Goal: Transaction & Acquisition: Download file/media

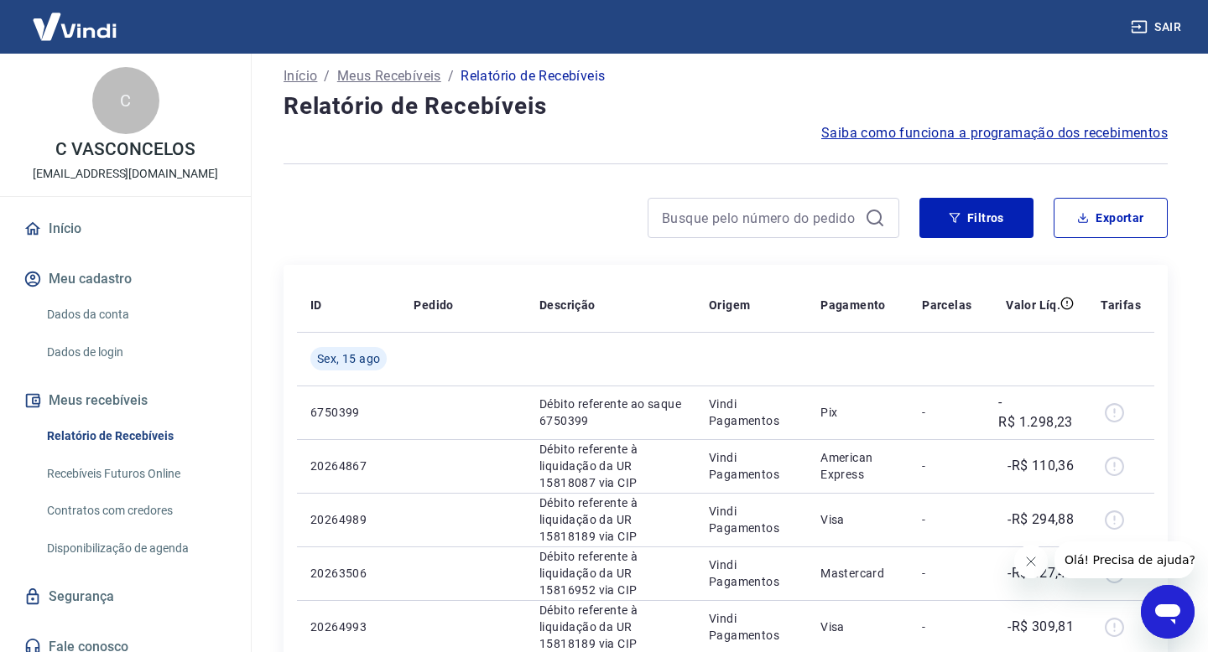
scroll to position [9, 0]
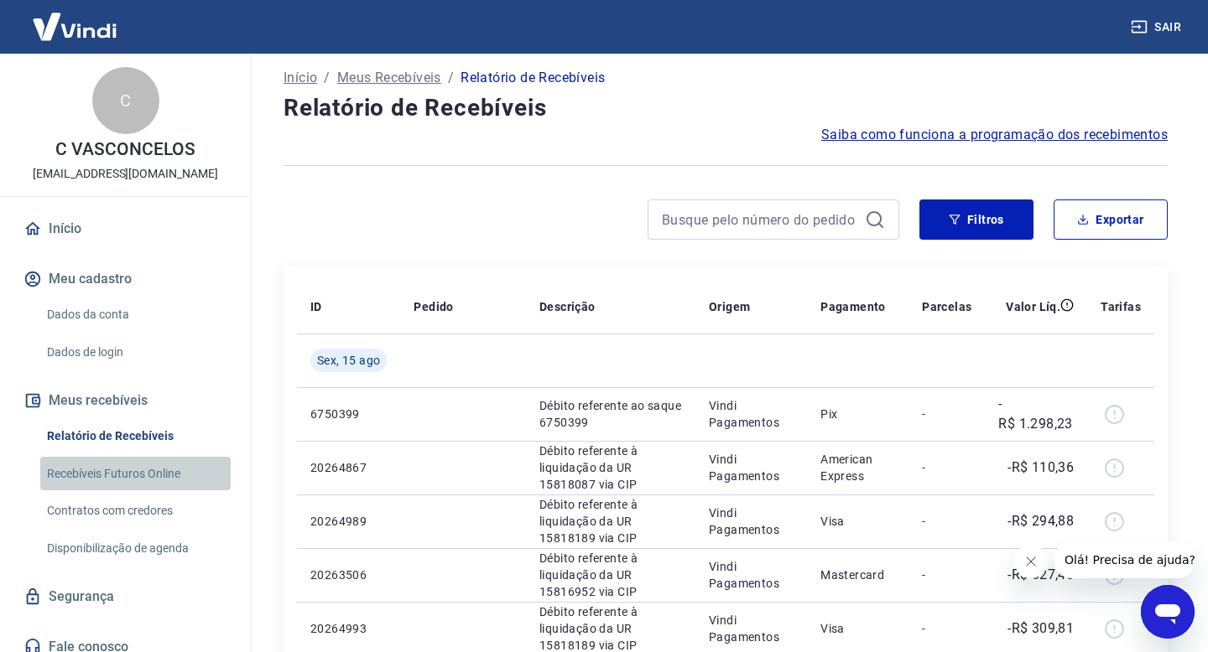
click at [81, 461] on link "Recebíveis Futuros Online" at bounding box center [135, 474] width 190 height 34
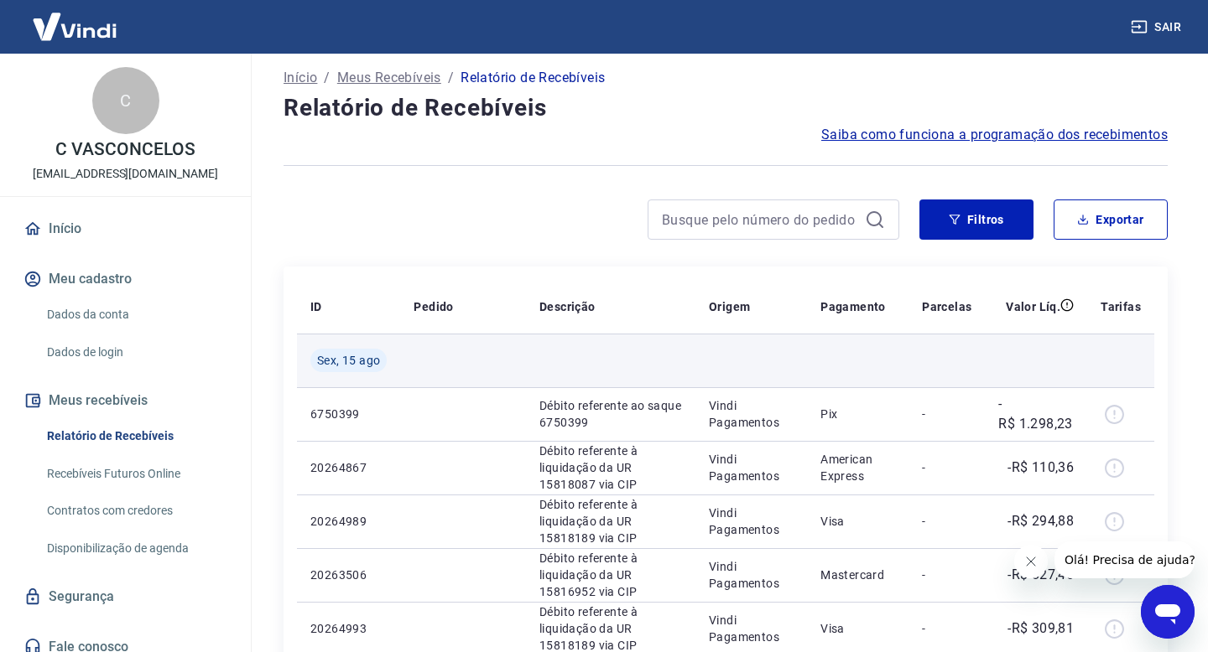
scroll to position [84, 0]
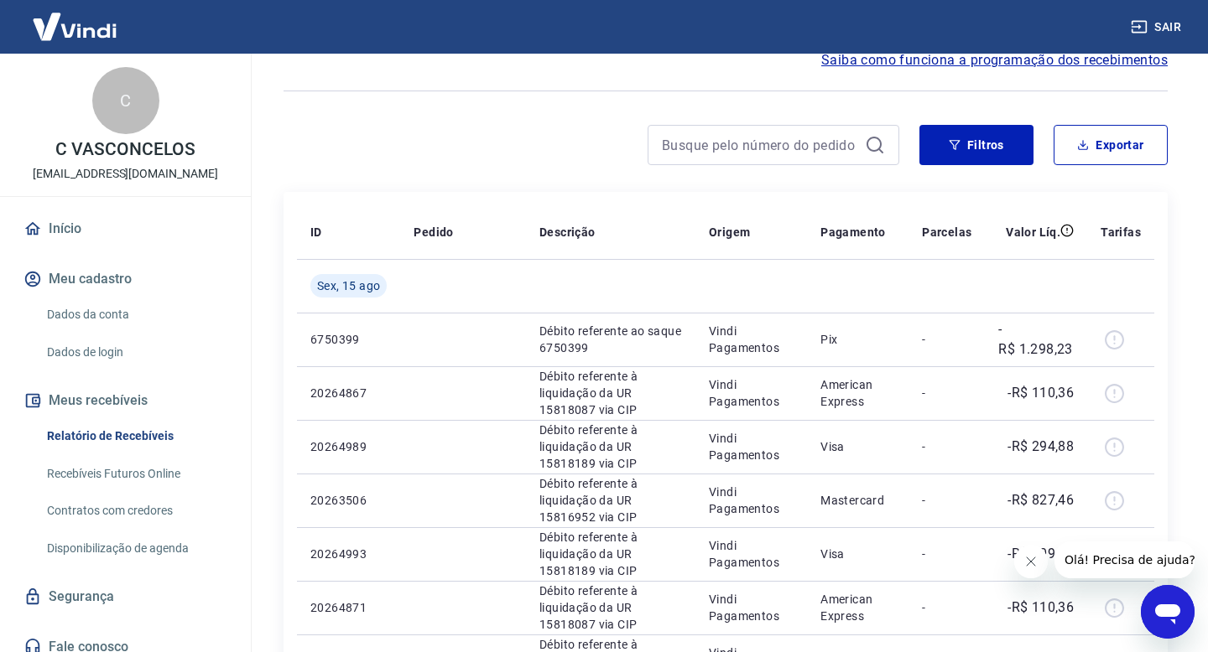
click at [1026, 564] on icon "Fechar mensagem da empresa" at bounding box center [1030, 561] width 13 height 13
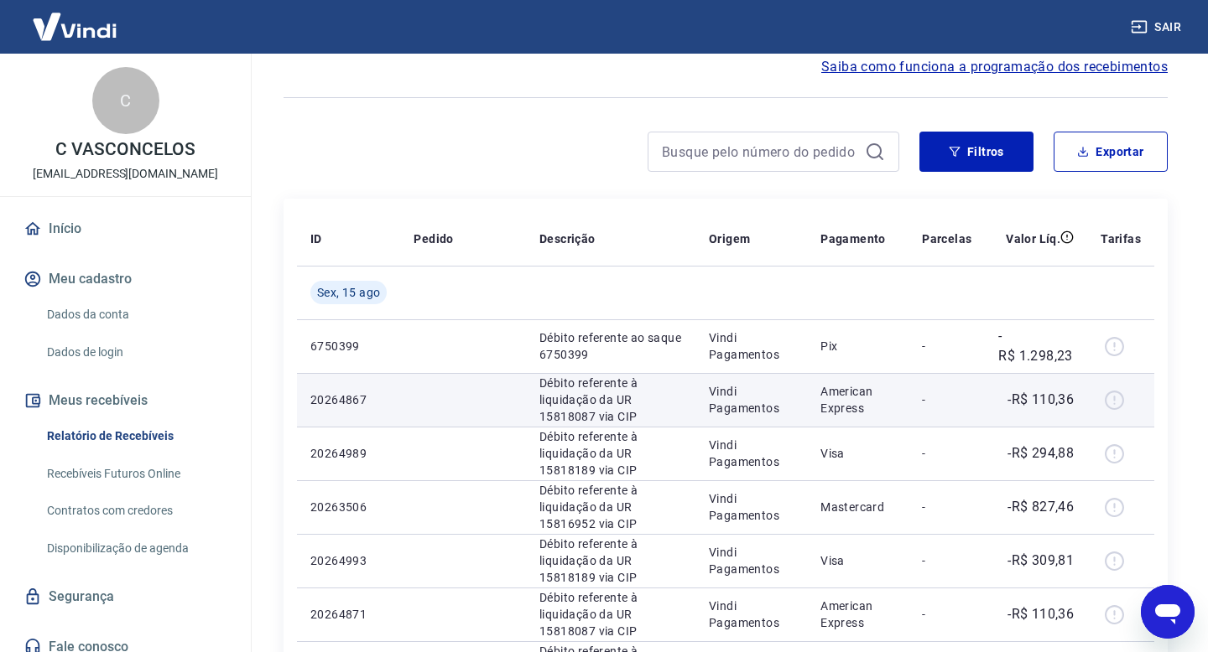
scroll to position [74, 0]
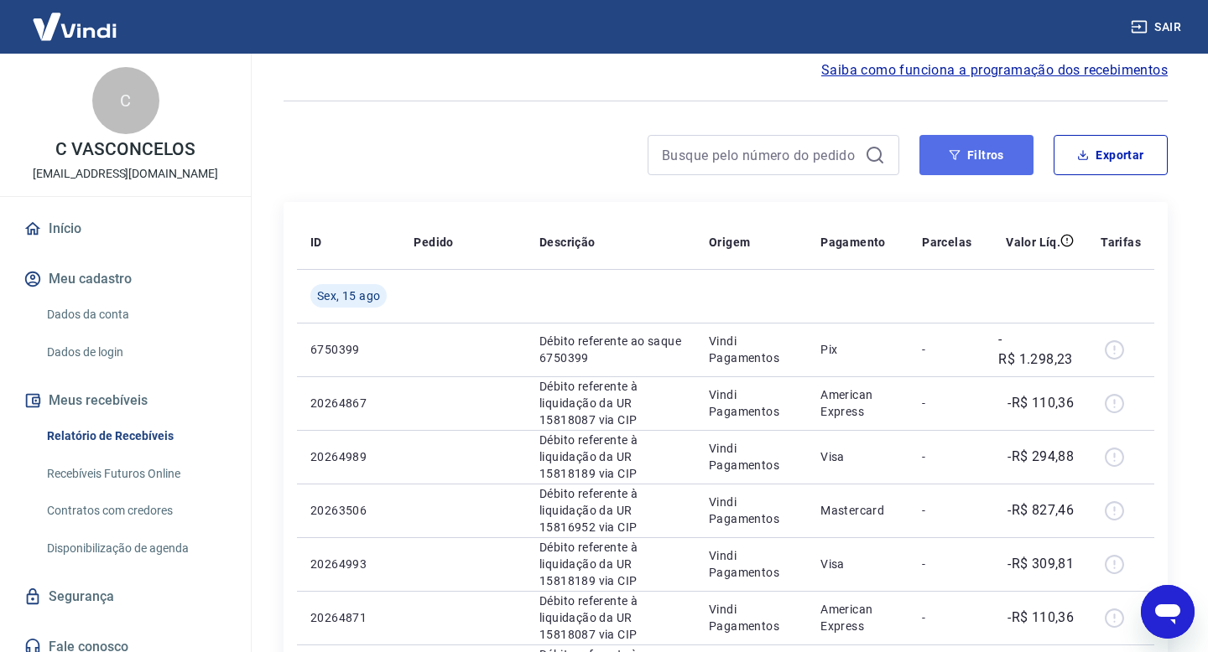
click at [981, 158] on button "Filtros" at bounding box center [976, 155] width 114 height 40
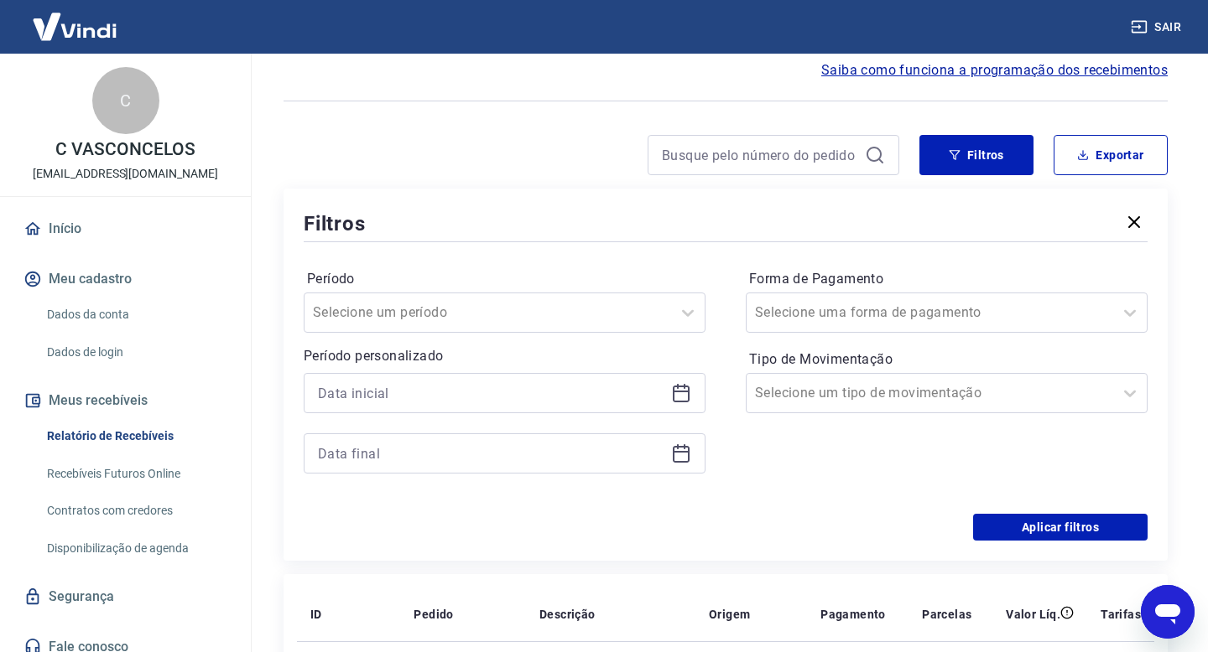
click at [684, 392] on icon at bounding box center [681, 392] width 17 height 2
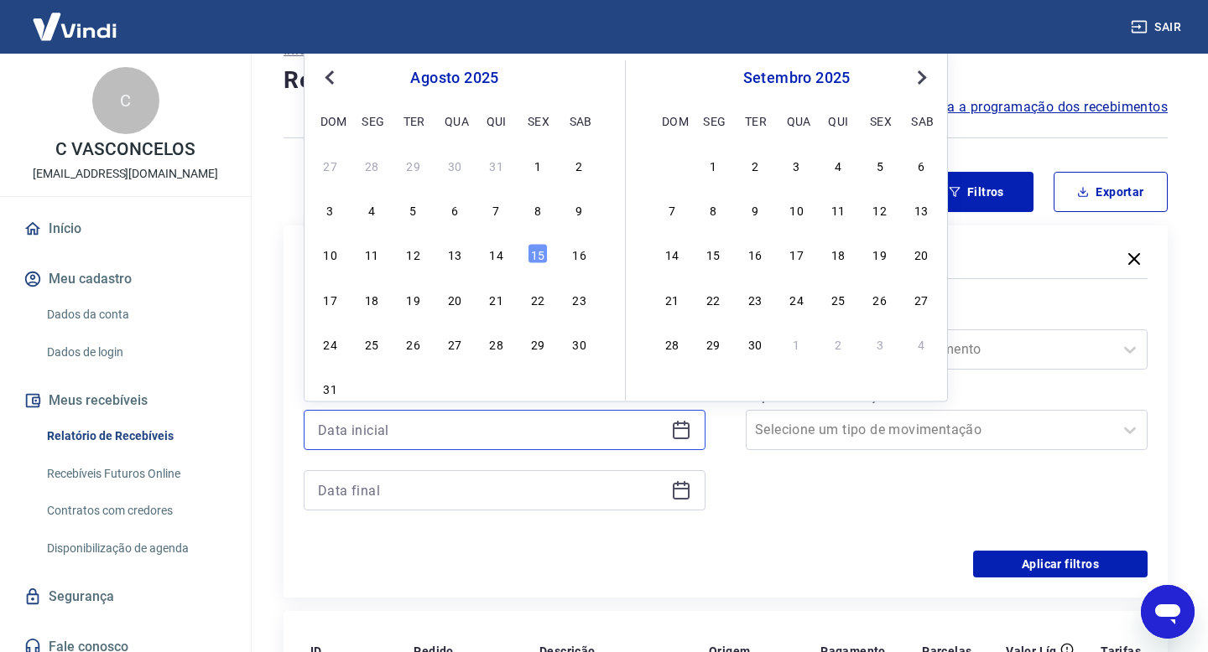
scroll to position [33, 0]
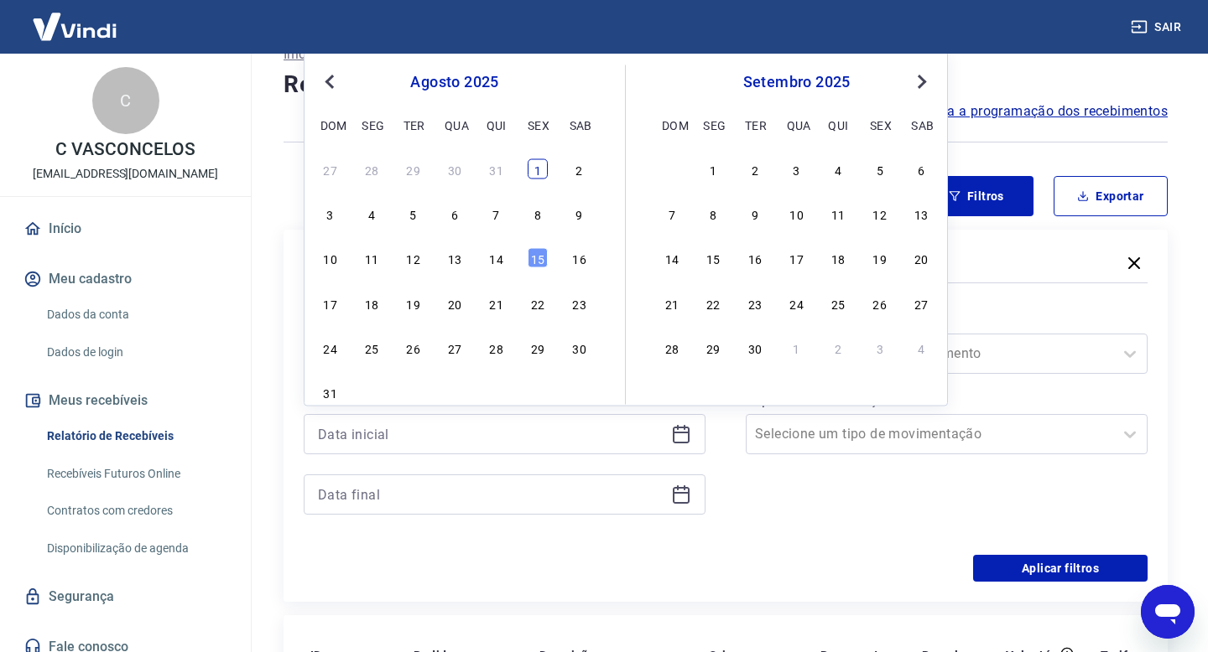
click at [531, 167] on div "1" at bounding box center [537, 168] width 20 height 20
type input "[DATE]"
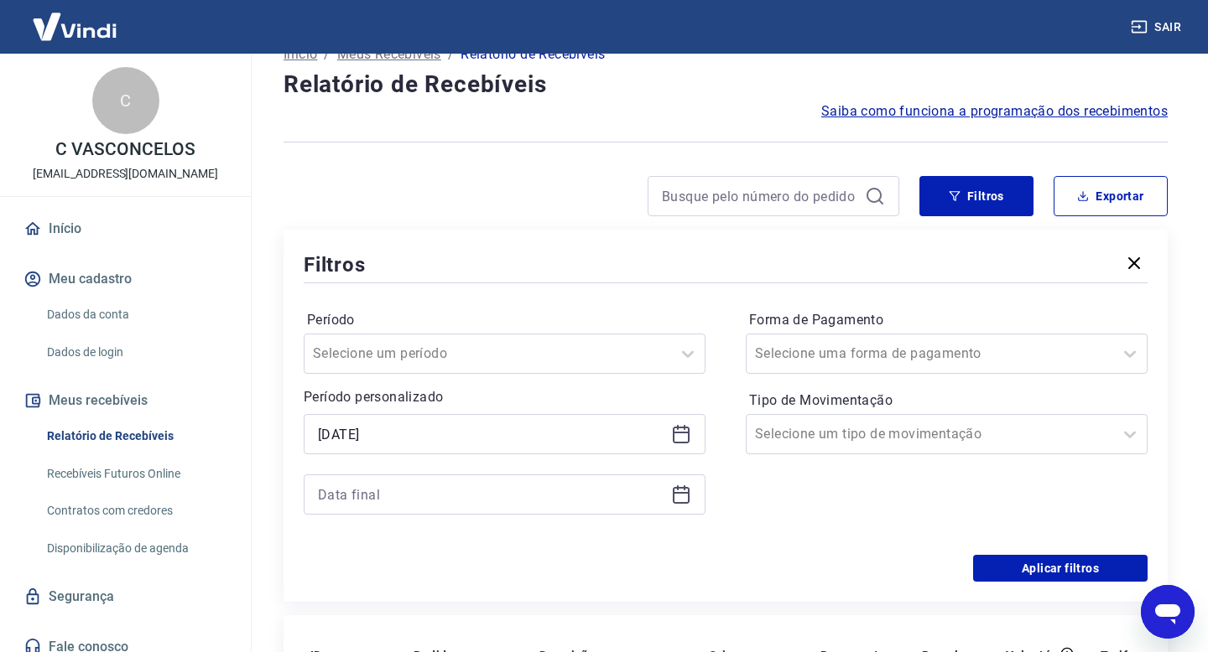
click at [678, 494] on icon at bounding box center [681, 493] width 17 height 2
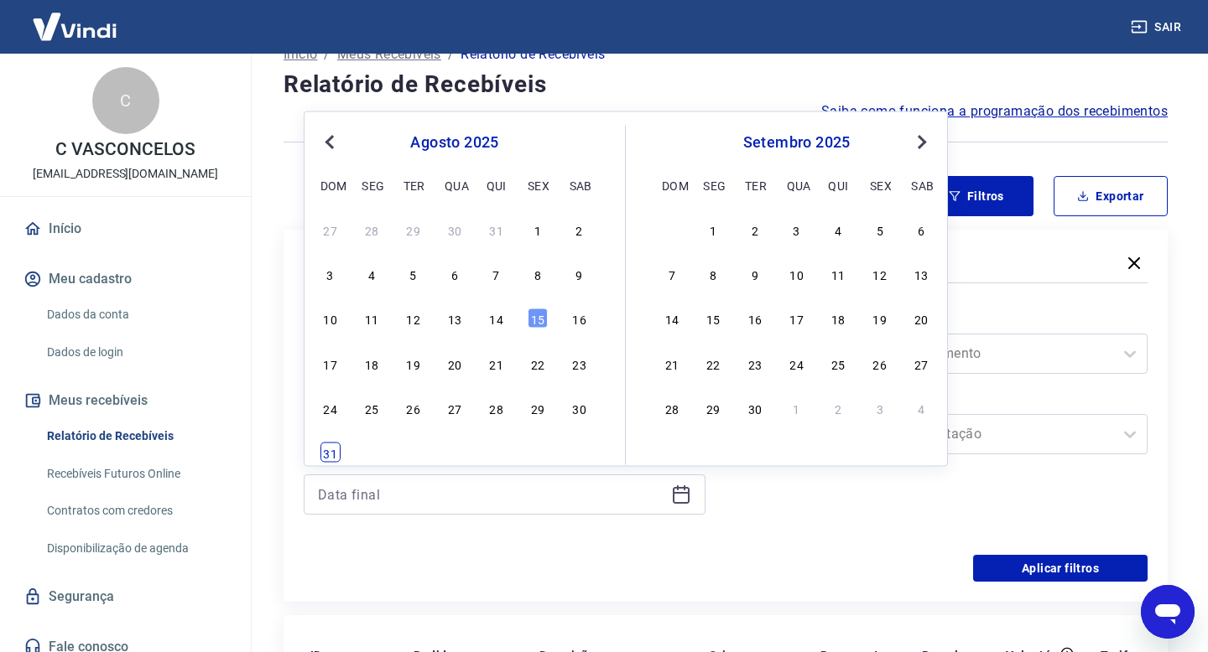
click at [326, 449] on div "31" at bounding box center [330, 453] width 20 height 20
type input "[DATE]"
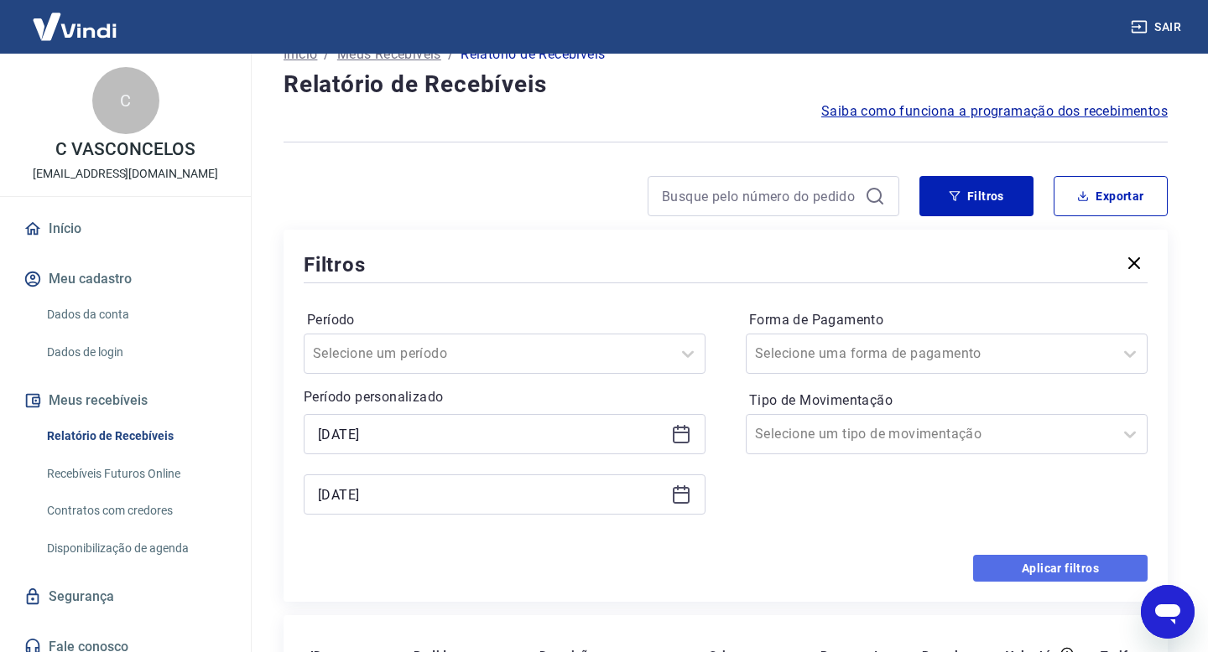
click at [1073, 561] on button "Aplicar filtros" at bounding box center [1060, 568] width 174 height 27
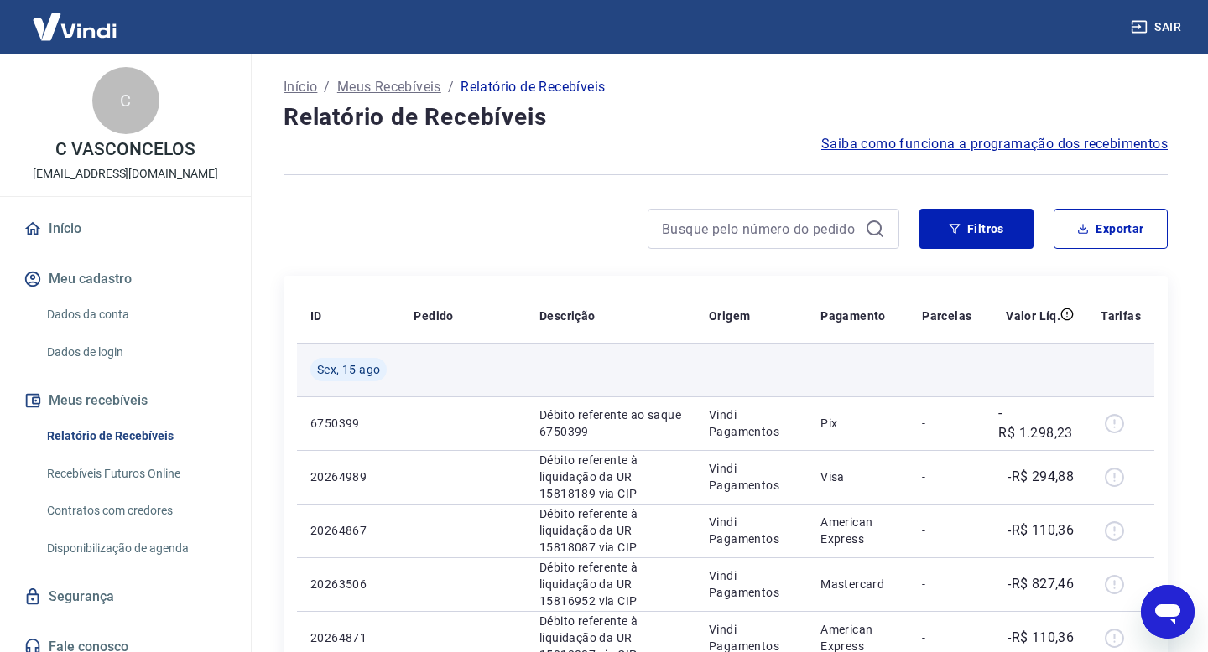
scroll to position [65, 0]
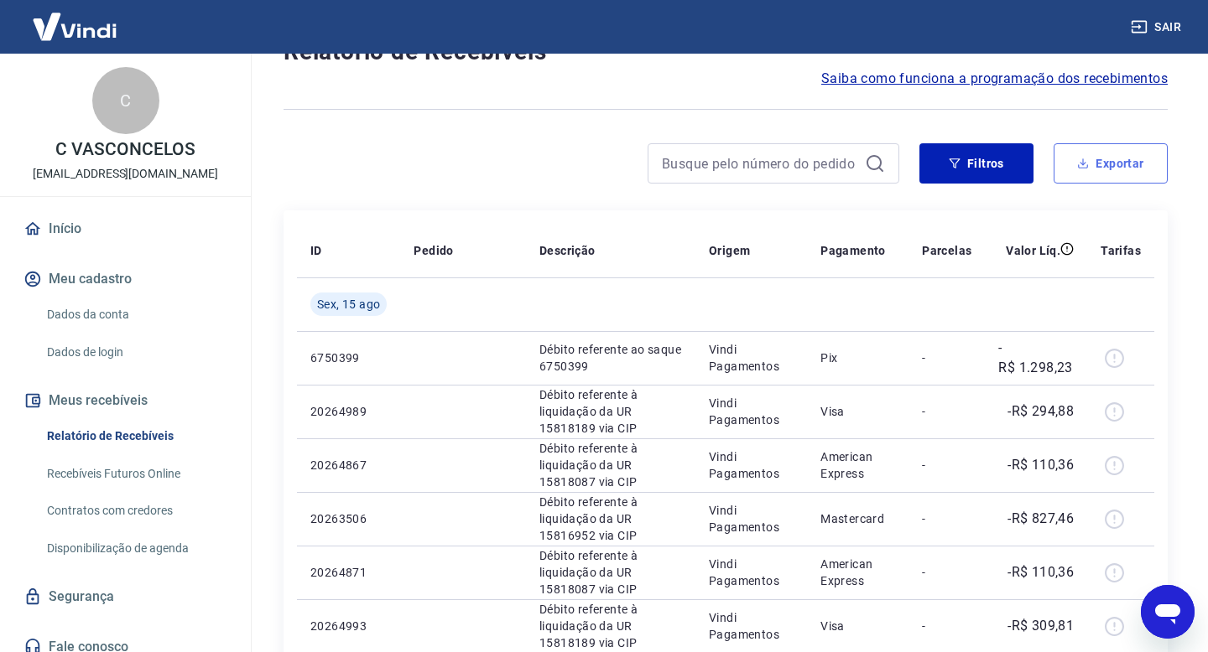
click at [1120, 159] on button "Exportar" at bounding box center [1110, 163] width 114 height 40
type input "[DATE]"
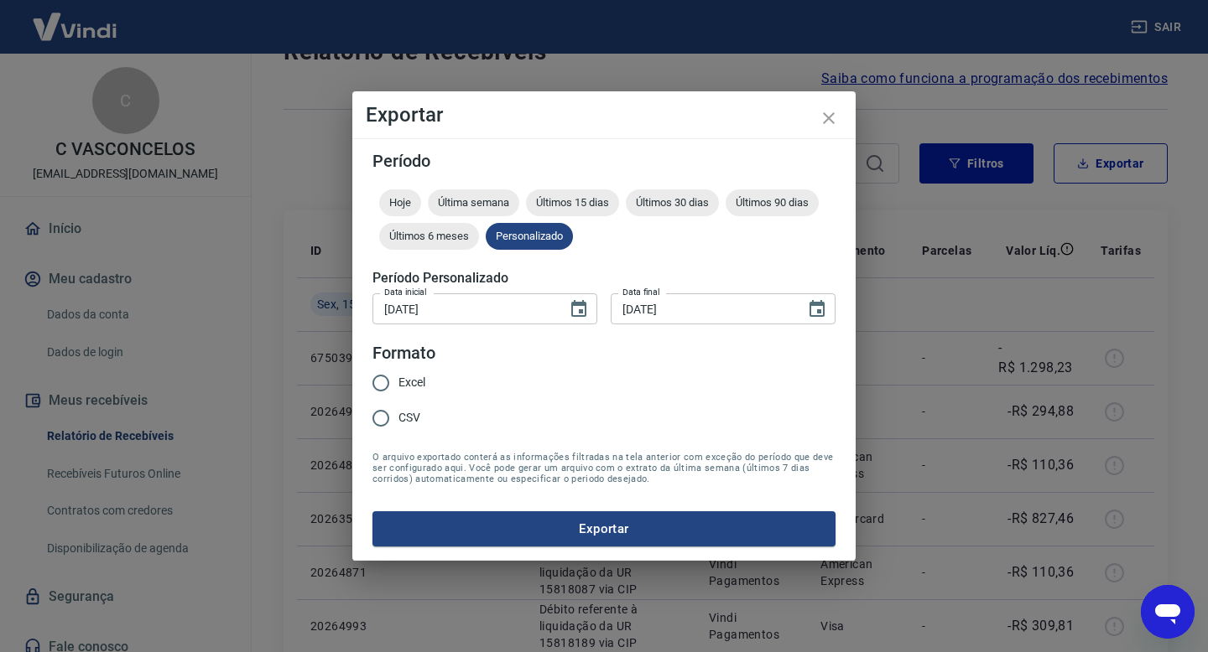
click at [386, 382] on input "Excel" at bounding box center [380, 383] width 35 height 35
radio input "true"
click at [562, 527] on button "Exportar" at bounding box center [603, 529] width 463 height 35
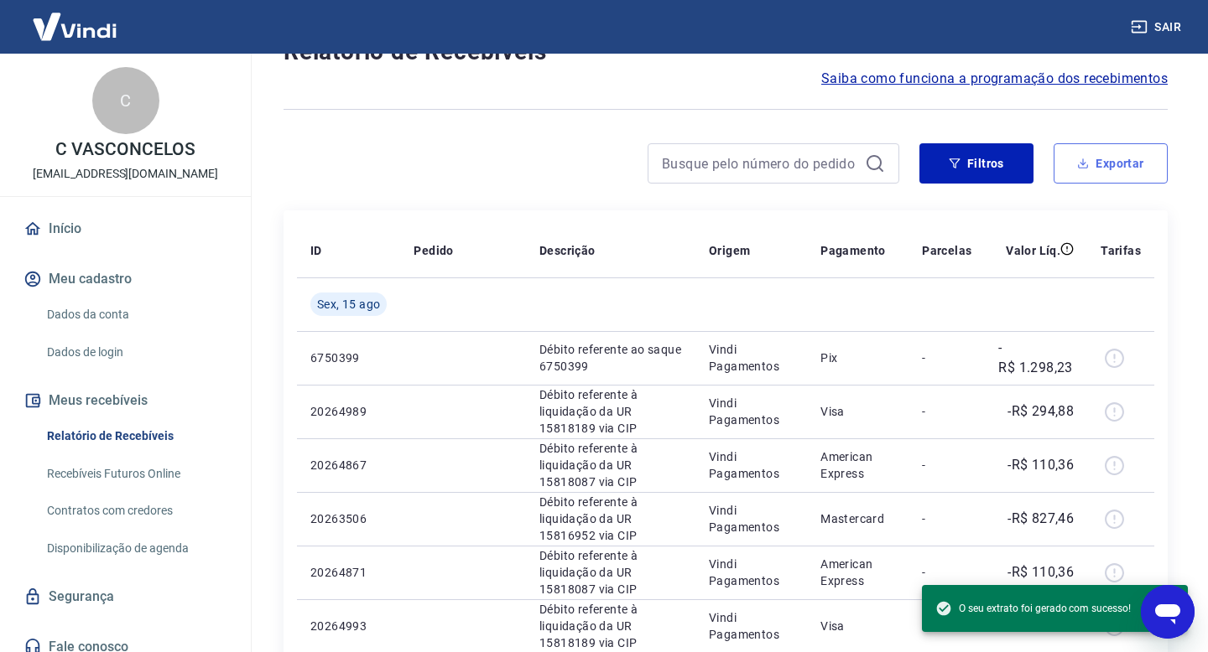
click at [1099, 164] on button "Exportar" at bounding box center [1110, 163] width 114 height 40
